Goal: Task Accomplishment & Management: Use online tool/utility

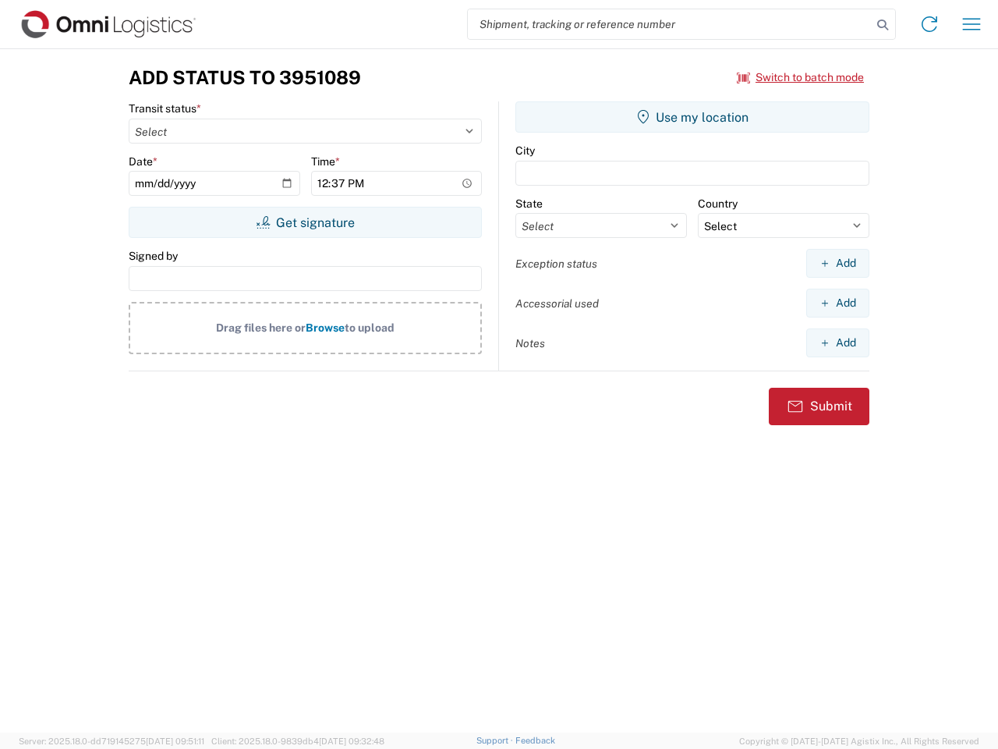
click at [670, 24] on input "search" at bounding box center [670, 24] width 404 height 30
click at [883, 25] on icon at bounding box center [883, 25] width 22 height 22
click at [930, 24] on icon at bounding box center [929, 24] width 25 height 25
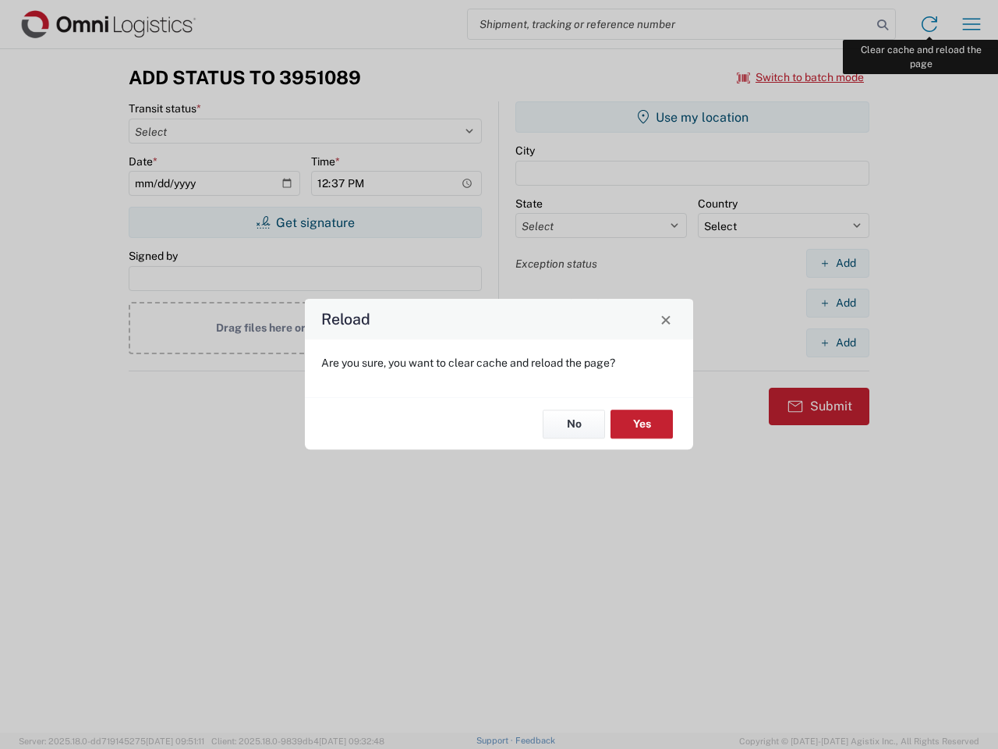
click at [972, 24] on div "Reload Are you sure, you want to clear cache and reload the page? No Yes" at bounding box center [499, 374] width 998 height 749
click at [801, 77] on div "Reload Are you sure, you want to clear cache and reload the page? No Yes" at bounding box center [499, 374] width 998 height 749
click at [305, 222] on div "Reload Are you sure, you want to clear cache and reload the page? No Yes" at bounding box center [499, 374] width 998 height 749
click at [692, 117] on div "Reload Are you sure, you want to clear cache and reload the page? No Yes" at bounding box center [499, 374] width 998 height 749
click at [838, 263] on div "Reload Are you sure, you want to clear cache and reload the page? No Yes" at bounding box center [499, 374] width 998 height 749
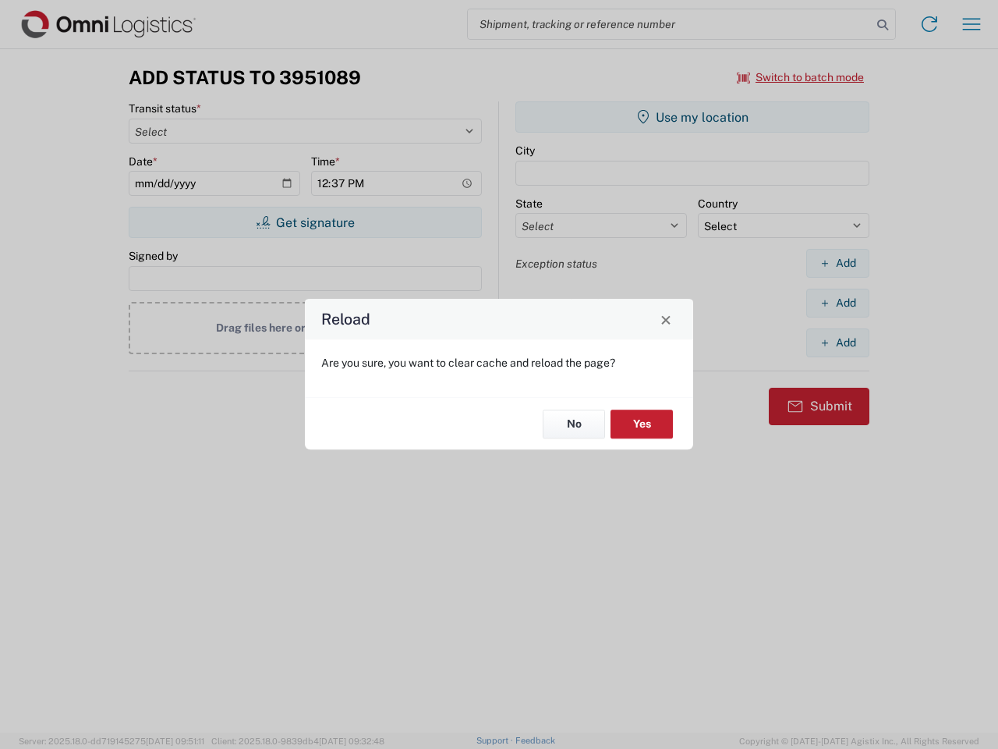
click at [838, 303] on div "Reload Are you sure, you want to clear cache and reload the page? No Yes" at bounding box center [499, 374] width 998 height 749
click at [838, 342] on div "Reload Are you sure, you want to clear cache and reload the page? No Yes" at bounding box center [499, 374] width 998 height 749
